Goal: Find contact information: Find contact information

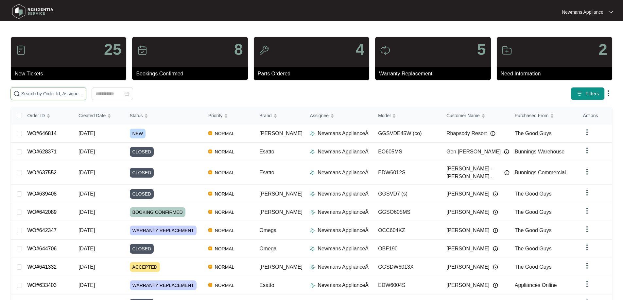
click at [83, 94] on input "text" at bounding box center [52, 93] width 62 height 7
paste input "646814"
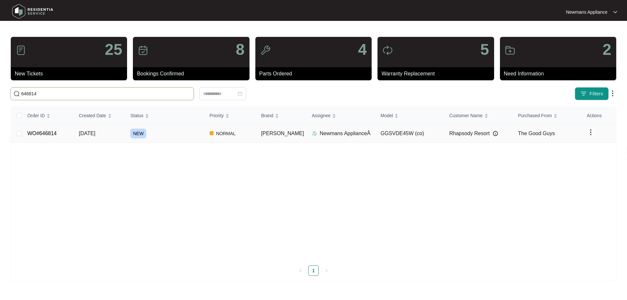
type input "646814"
click at [223, 135] on span "NORMAL" at bounding box center [226, 134] width 25 height 8
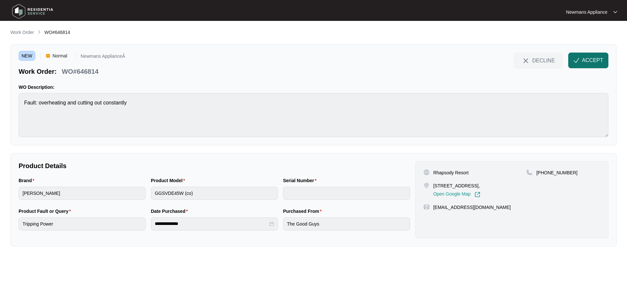
click at [594, 62] on span "ACCEPT" at bounding box center [592, 61] width 21 height 8
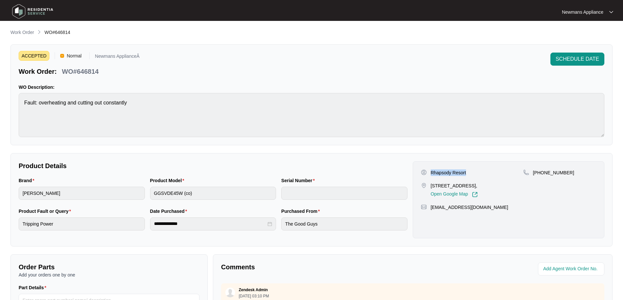
drag, startPoint x: 431, startPoint y: 173, endPoint x: 465, endPoint y: 173, distance: 34.0
click at [465, 173] on p "Rhapsody Resort" at bounding box center [447, 173] width 35 height 7
copy p "Rhapsody Resort"
drag, startPoint x: 430, startPoint y: 187, endPoint x: 481, endPoint y: 188, distance: 51.3
click at [477, 188] on p "[STREET_ADDRESS]," at bounding box center [453, 186] width 47 height 7
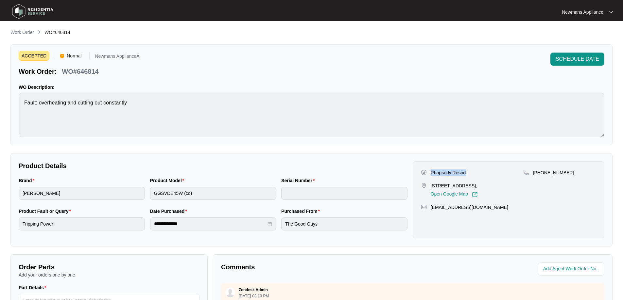
copy p "[STREET_ADDRESS]"
drag, startPoint x: 467, startPoint y: 174, endPoint x: 431, endPoint y: 172, distance: 35.7
click at [431, 172] on div "Rhapsody Resort" at bounding box center [472, 173] width 102 height 7
copy p "Rhapsody Resort"
drag, startPoint x: 563, startPoint y: 174, endPoint x: 540, endPoint y: 174, distance: 23.2
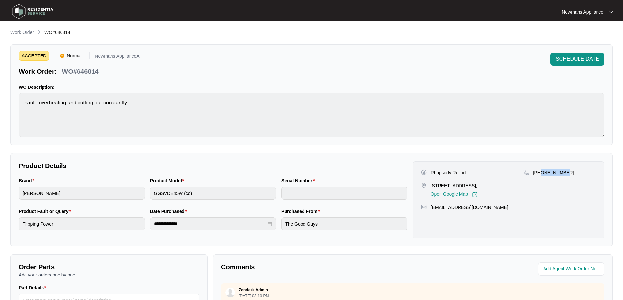
click at [540, 174] on div "[PHONE_NUMBER]" at bounding box center [559, 173] width 73 height 7
copy p "756188300"
drag, startPoint x: 502, startPoint y: 214, endPoint x: 432, endPoint y: 219, distance: 70.1
click at [432, 219] on div "Rhapsody Resort [STREET_ADDRESS], Open Google Map [PHONE_NUMBER] [EMAIL_ADDRESS…" at bounding box center [507, 199] width 191 height 77
copy p "[EMAIL_ADDRESS][DOMAIN_NAME]"
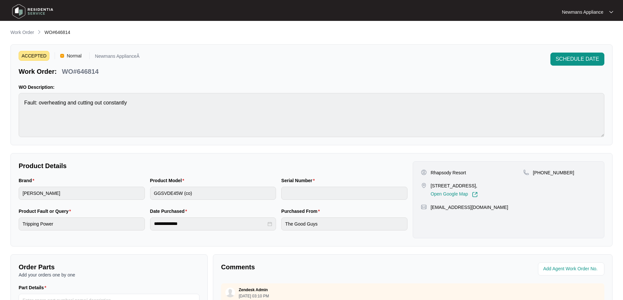
click at [147, 219] on div "**********" at bounding box center [212, 223] width 131 height 31
click at [278, 222] on div "**********" at bounding box center [213, 223] width 394 height 31
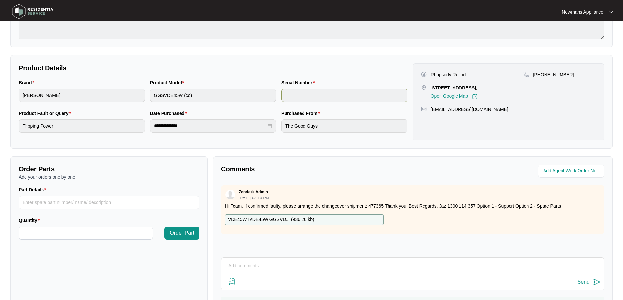
scroll to position [133, 0]
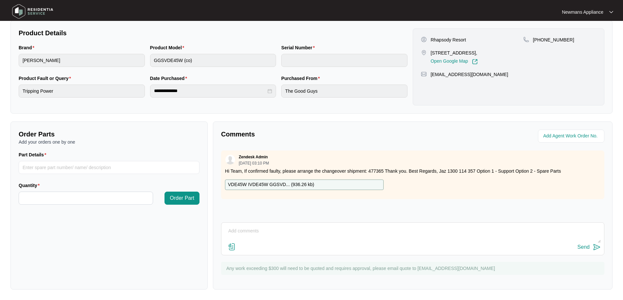
click at [289, 184] on p "VDE45W IVDE45W GGSVD... ( 936.26 kb )" at bounding box center [271, 184] width 86 height 7
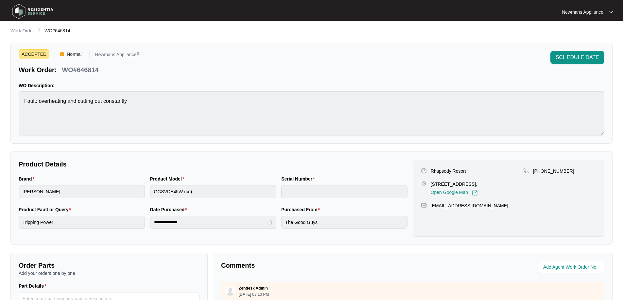
scroll to position [0, 0]
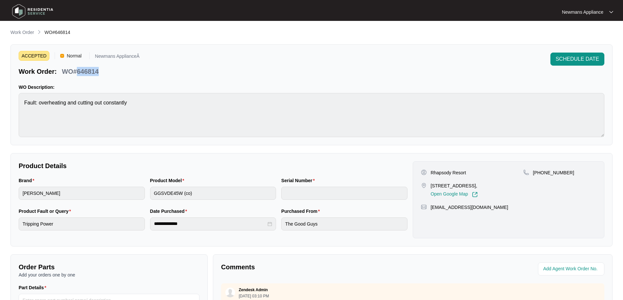
drag, startPoint x: 76, startPoint y: 71, endPoint x: 105, endPoint y: 71, distance: 29.1
click at [105, 71] on div "Work Order: WO#646814" at bounding box center [79, 70] width 121 height 11
copy p "646814"
